Goal: Transaction & Acquisition: Purchase product/service

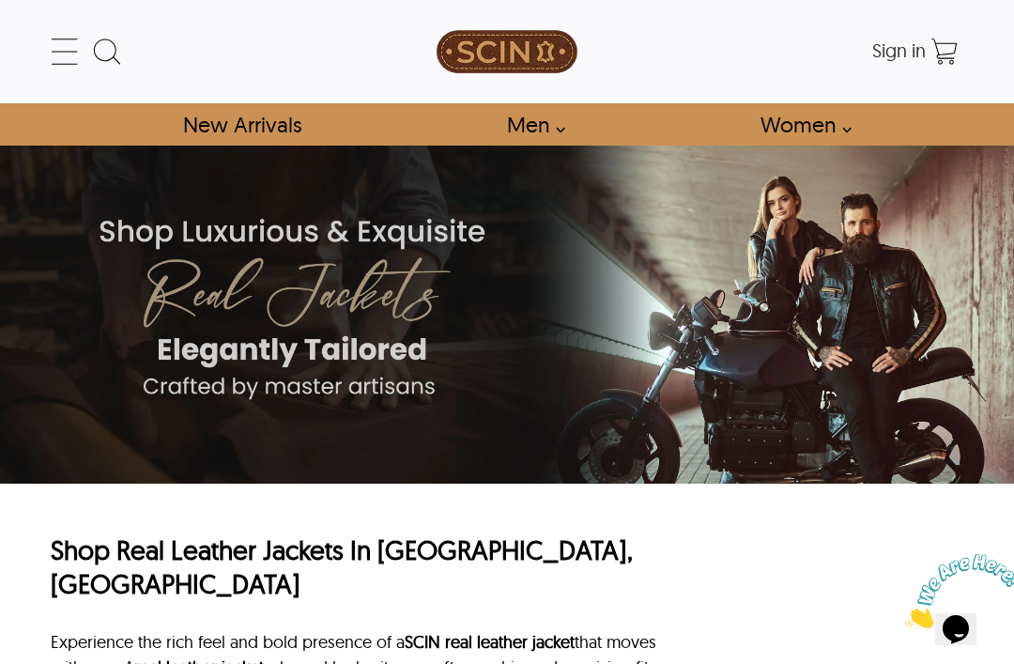
click at [530, 128] on link "Men" at bounding box center [530, 124] width 90 height 42
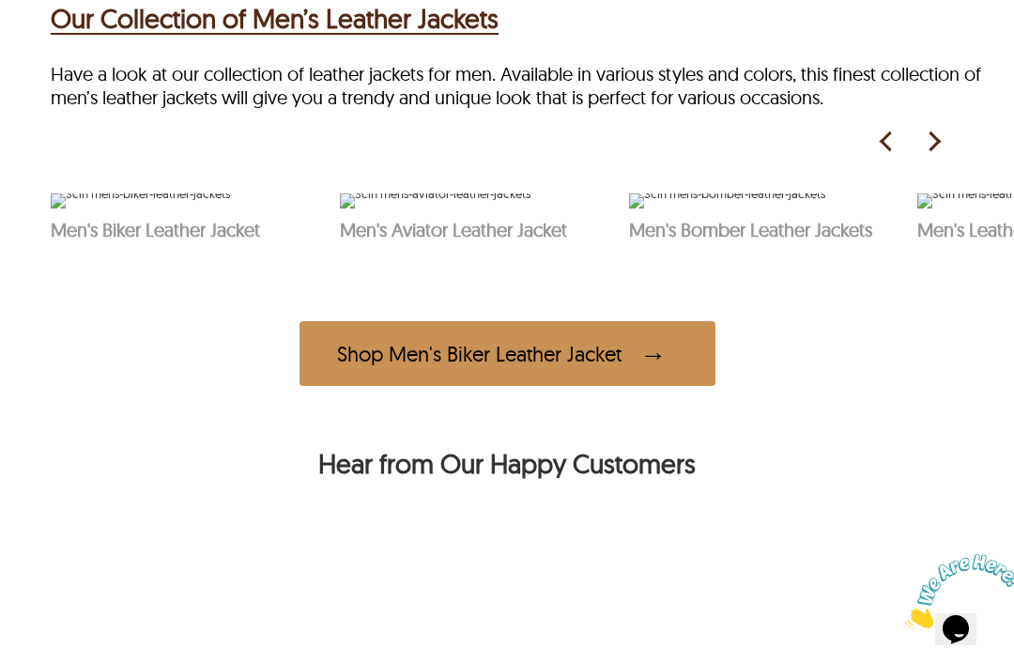
scroll to position [824, 0]
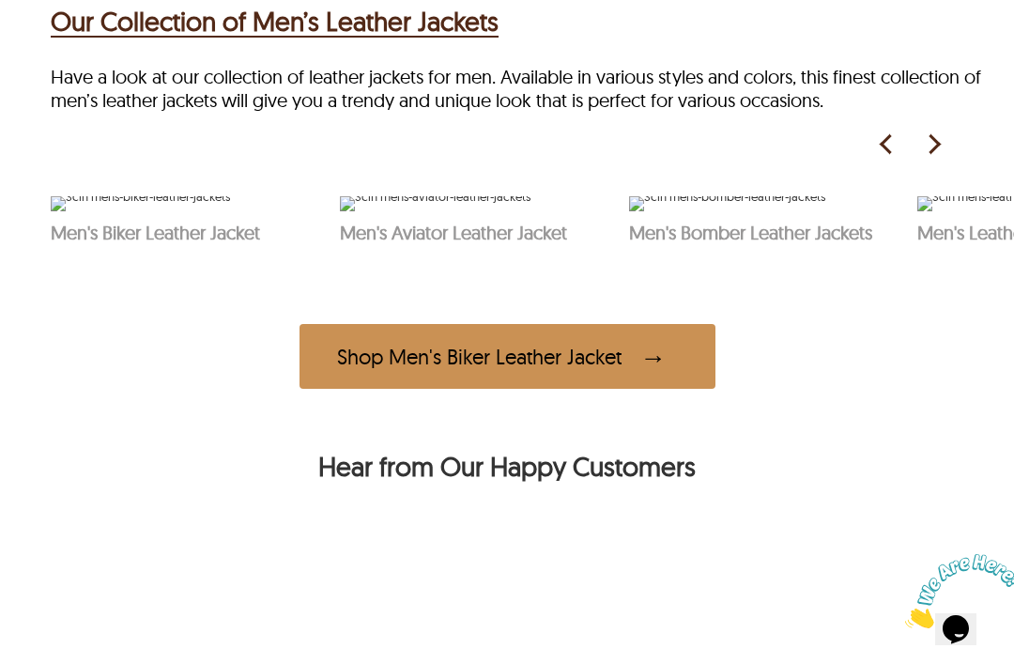
click at [939, 154] on img at bounding box center [933, 144] width 28 height 28
click at [924, 159] on img at bounding box center [933, 144] width 28 height 28
click at [453, 211] on img at bounding box center [440, 203] width 203 height 15
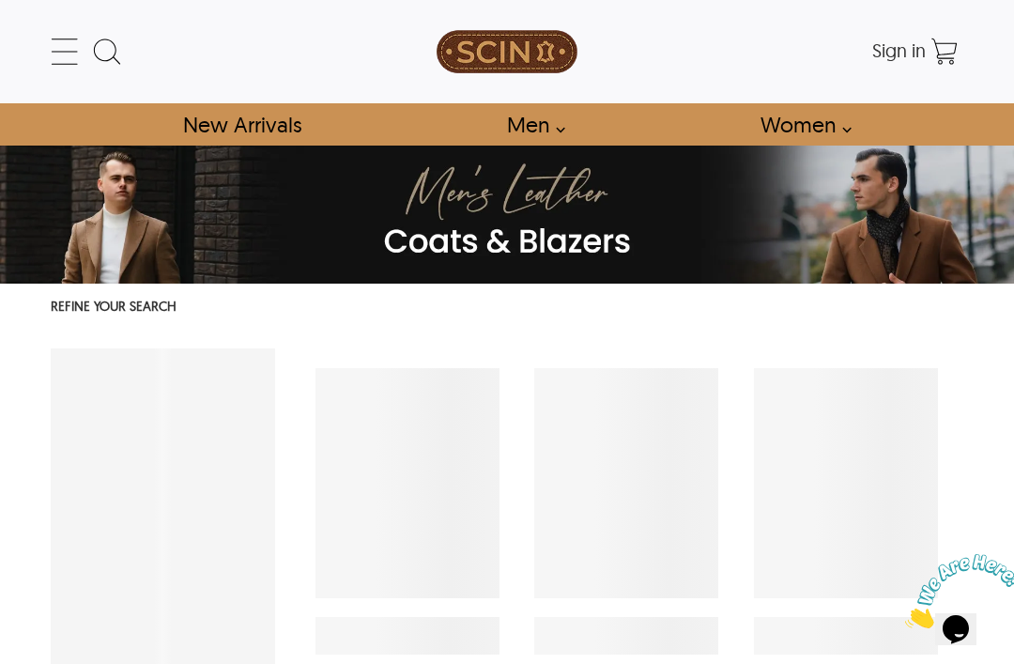
select select "********"
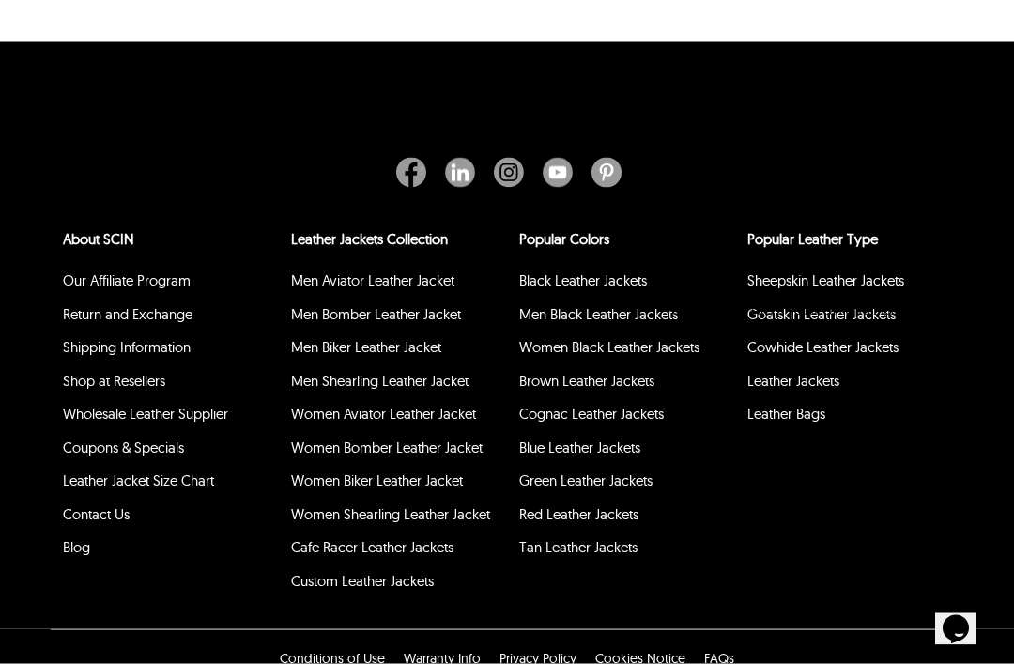
scroll to position [4142, 0]
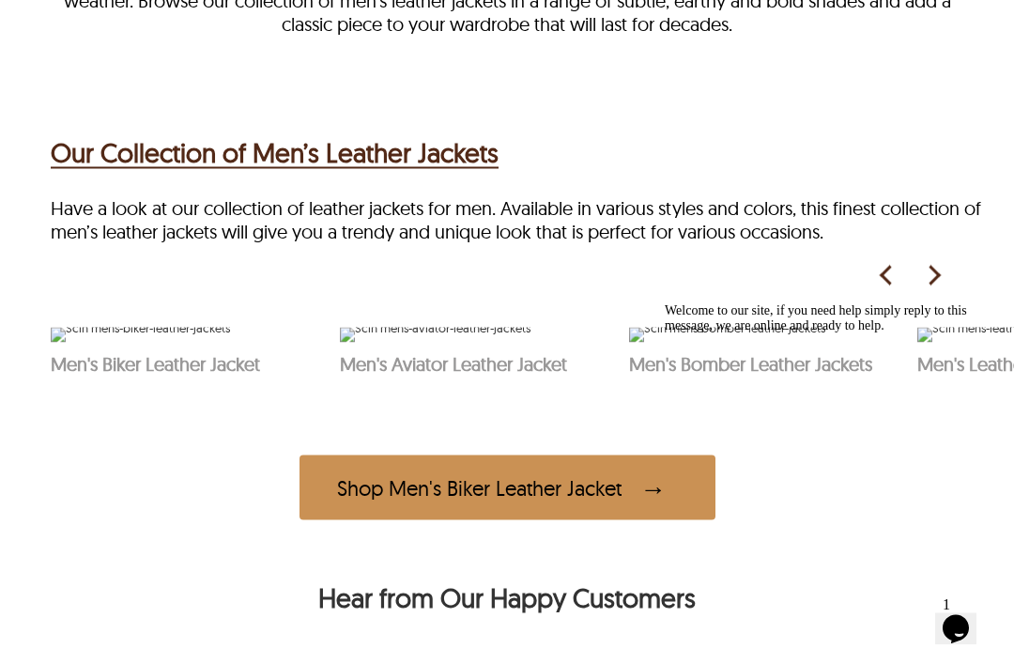
scroll to position [632, 0]
